Goal: Task Accomplishment & Management: Use online tool/utility

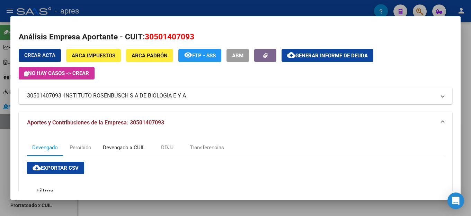
click at [111, 149] on div "Devengado x CUIL" at bounding box center [124, 148] width 42 height 8
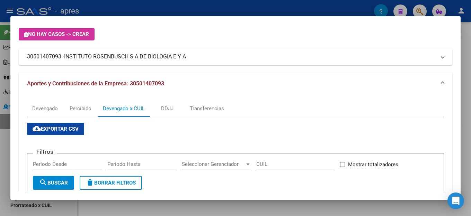
scroll to position [35, 0]
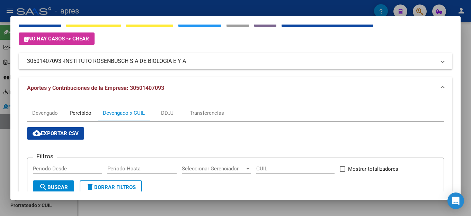
click at [82, 112] on div "Percibido" at bounding box center [81, 113] width 22 height 8
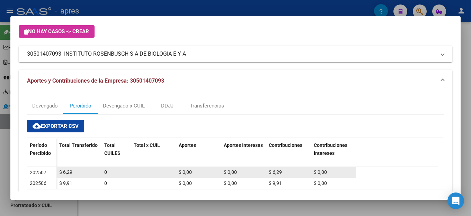
scroll to position [0, 0]
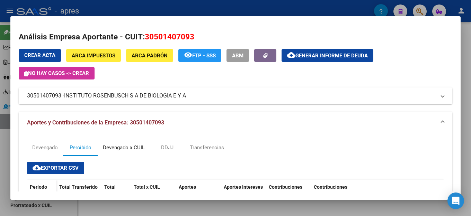
click at [137, 149] on div "Devengado x CUIL" at bounding box center [124, 148] width 42 height 8
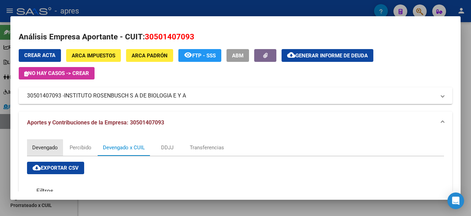
click at [32, 148] on div "Devengado" at bounding box center [45, 148] width 26 height 8
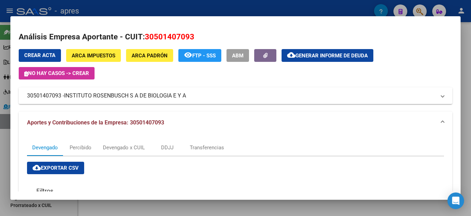
click at [351, 46] on div "Análisis Empresa Aportante - CUIT: 30501407093 Crear Acta ARCA Impuestos ARCA P…" at bounding box center [235, 216] width 433 height 371
click at [347, 56] on span "Generar informe de deuda" at bounding box center [331, 56] width 72 height 6
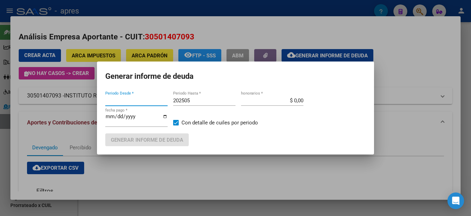
type input "201802"
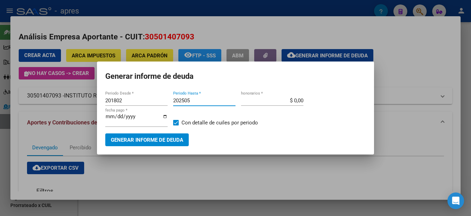
click at [201, 103] on input "202505" at bounding box center [204, 101] width 62 height 6
type input "202506"
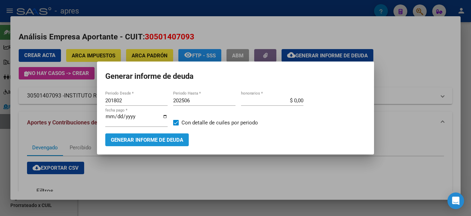
click at [142, 139] on span "Generar informe de deuda" at bounding box center [147, 140] width 72 height 6
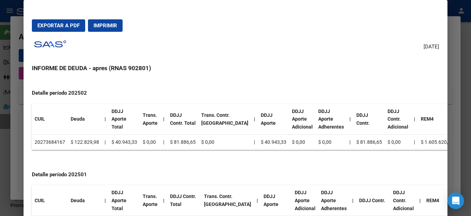
scroll to position [547, 0]
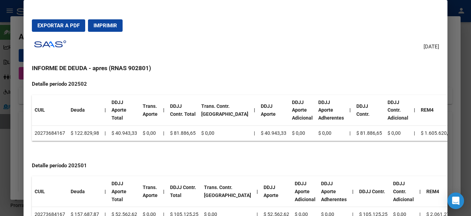
drag, startPoint x: 64, startPoint y: 207, endPoint x: 35, endPoint y: 205, distance: 29.1
click at [35, 207] on td "20273684167" at bounding box center [50, 214] width 36 height 15
copy td "20273684167"
click at [248, 72] on h3 "INFORME DE DEUDA - apres (RNAS 902801)" at bounding box center [235, 68] width 407 height 9
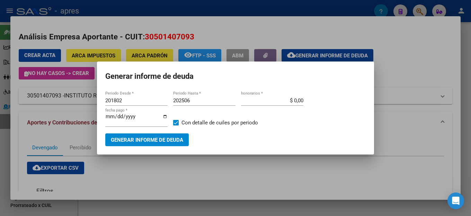
click at [263, 78] on h1 "Generar informe de deuda" at bounding box center [235, 76] width 260 height 13
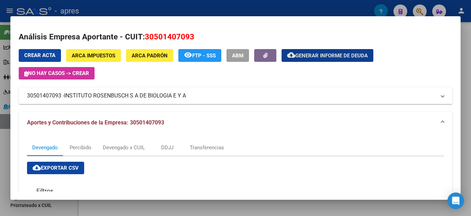
click at [255, 120] on mat-panel-title "Aportes y Contribuciones de la Empresa: 30501407093" at bounding box center [231, 123] width 408 height 8
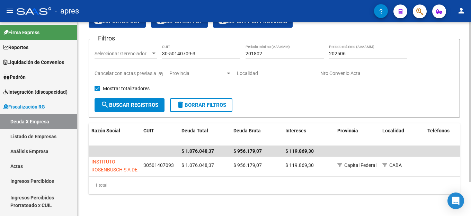
scroll to position [42, 0]
click at [34, 123] on link "Deuda X Empresa" at bounding box center [38, 121] width 77 height 15
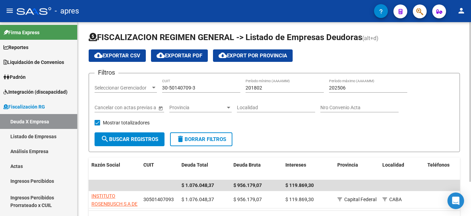
scroll to position [0, 0]
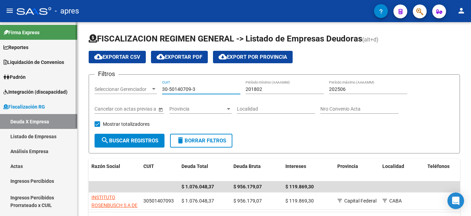
drag, startPoint x: 201, startPoint y: 91, endPoint x: 33, endPoint y: 101, distance: 168.5
click at [33, 101] on mat-sidenav-container "Firma Express Reportes Ingresos Percibidos Análisis de todos los conceptos (his…" at bounding box center [235, 119] width 471 height 194
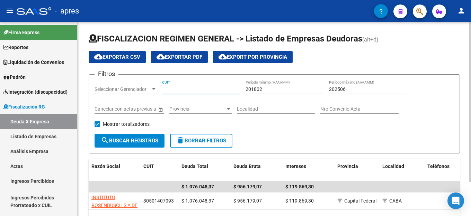
scroll to position [35, 0]
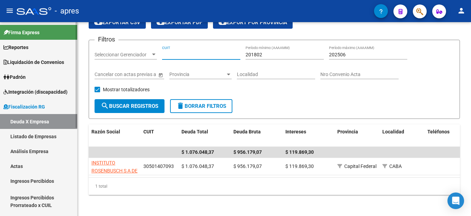
click at [24, 119] on link "Deuda X Empresa" at bounding box center [38, 121] width 77 height 15
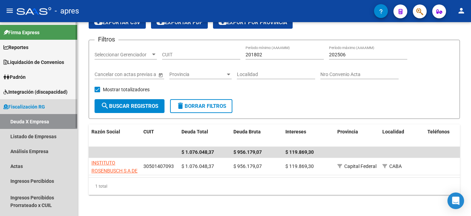
click at [32, 106] on span "Fiscalización RG" at bounding box center [24, 107] width 42 height 8
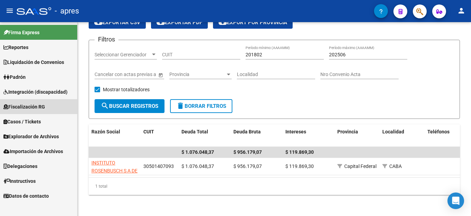
click at [35, 103] on span "Fiscalización RG" at bounding box center [24, 107] width 42 height 8
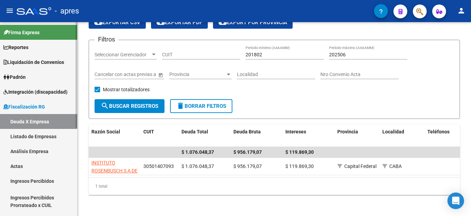
click at [40, 139] on link "Listado de Empresas" at bounding box center [38, 136] width 77 height 15
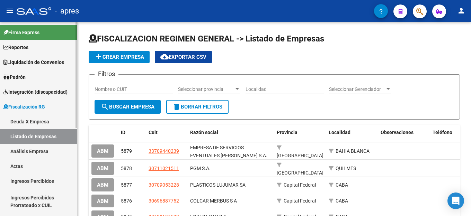
click at [37, 153] on link "Análisis Empresa" at bounding box center [38, 151] width 77 height 15
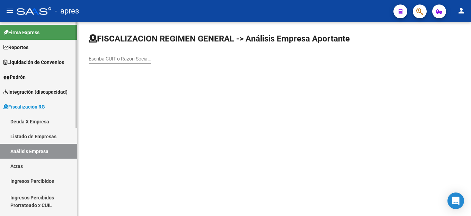
click at [35, 123] on link "Deuda X Empresa" at bounding box center [38, 121] width 77 height 15
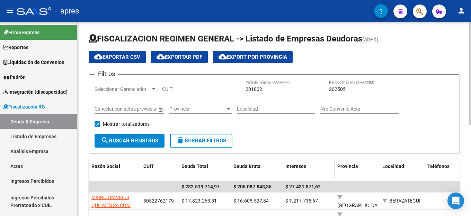
scroll to position [69, 0]
